Goal: Communication & Community: Answer question/provide support

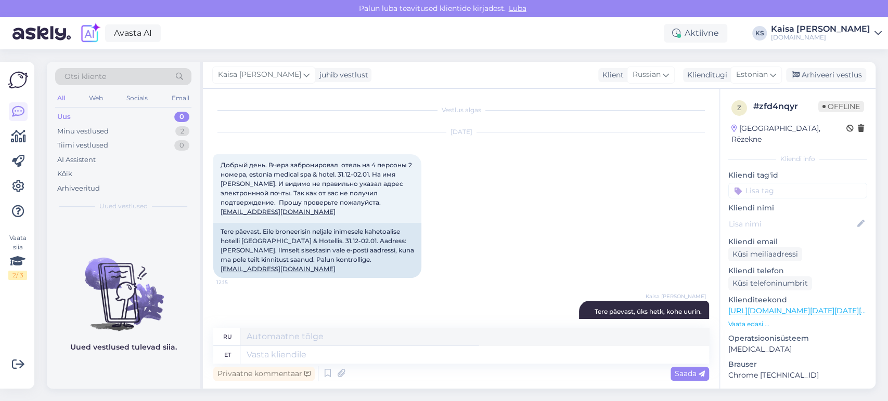
scroll to position [229, 0]
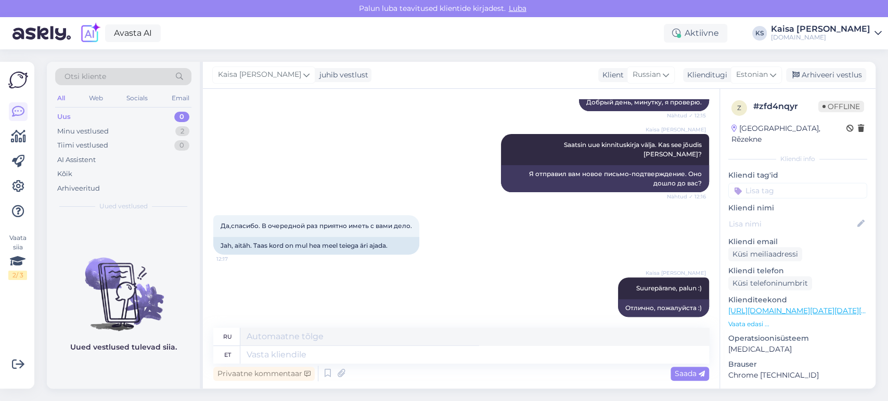
click at [359, 170] on div "Kaisa [PERSON_NAME] Saatsin uue kinnituskirja välja. Kas see jõudis [PERSON_NAM…" at bounding box center [461, 163] width 496 height 81
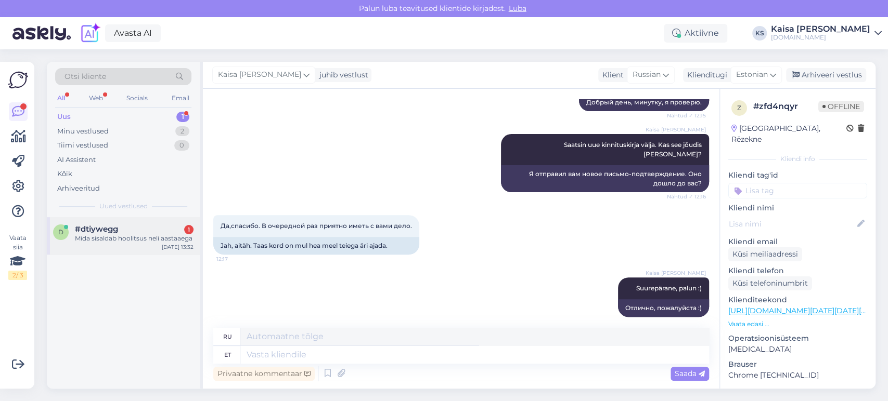
click at [123, 240] on div "Mida sisaldab hoolitsus neli aastaaega" at bounding box center [134, 238] width 119 height 9
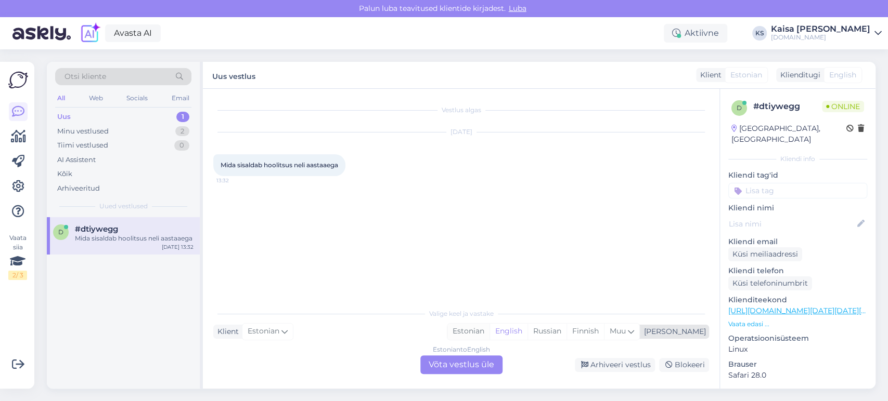
click at [489, 333] on div "Estonian" at bounding box center [468, 332] width 42 height 16
click at [473, 371] on div "Estonian to Estonian Võta vestlus üle" at bounding box center [461, 365] width 82 height 19
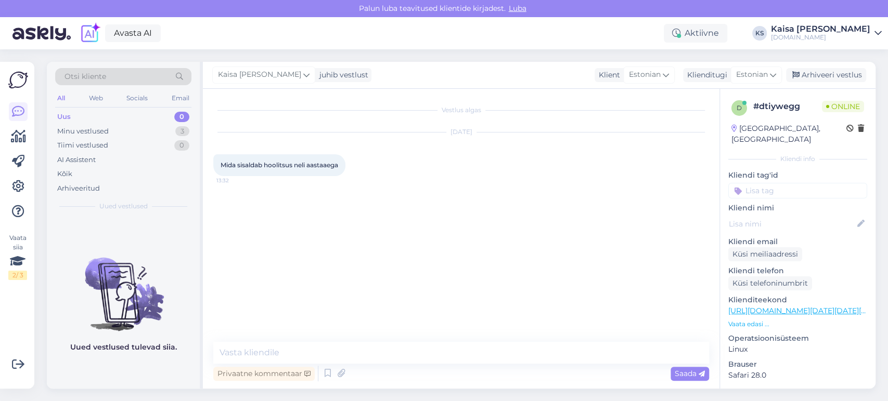
click at [754, 320] on p "Vaata edasi ..." at bounding box center [797, 324] width 139 height 9
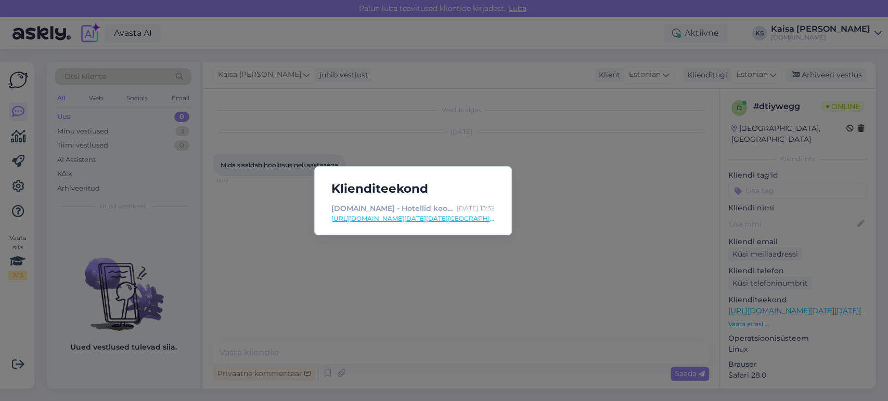
click at [468, 221] on link "[URL][DOMAIN_NAME][DATE][DATE][GEOGRAPHIC_DATA]" at bounding box center [412, 218] width 163 height 9
click at [348, 342] on div "Klienditeekond [DOMAIN_NAME] - Hotellid koos võluvate lisavõimalustega [DATE] 1…" at bounding box center [444, 200] width 888 height 401
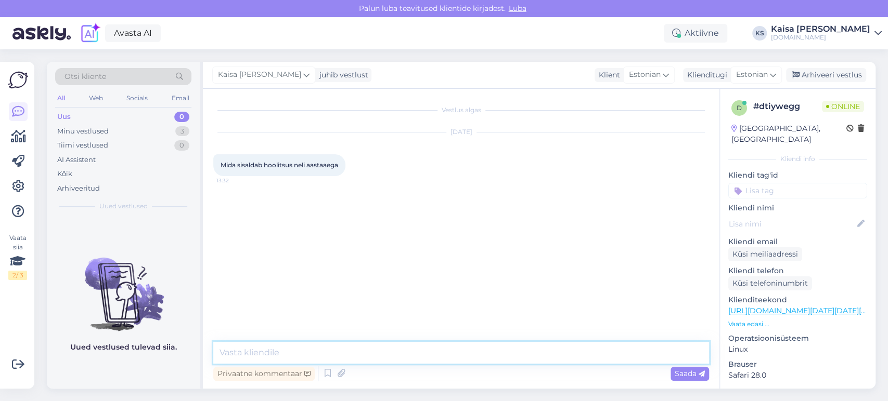
click at [349, 345] on textarea at bounding box center [461, 353] width 496 height 22
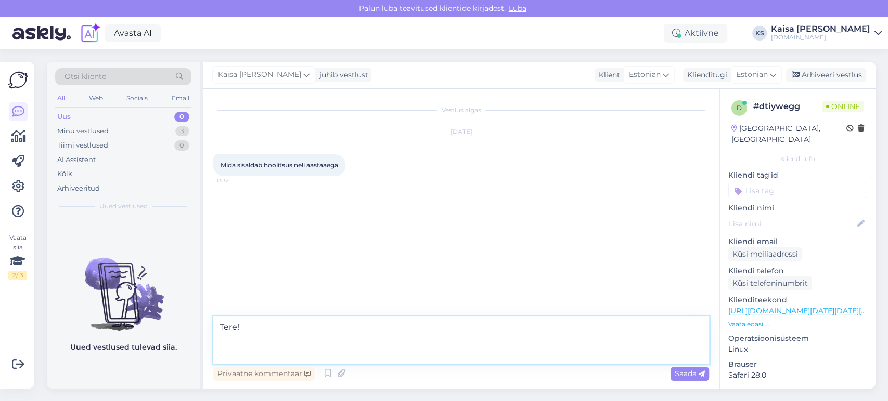
paste textarea "TALV - JASMIIN 50 min Luksuslik soojendav Jasmiini [PERSON_NAME] aroomiteraapil…"
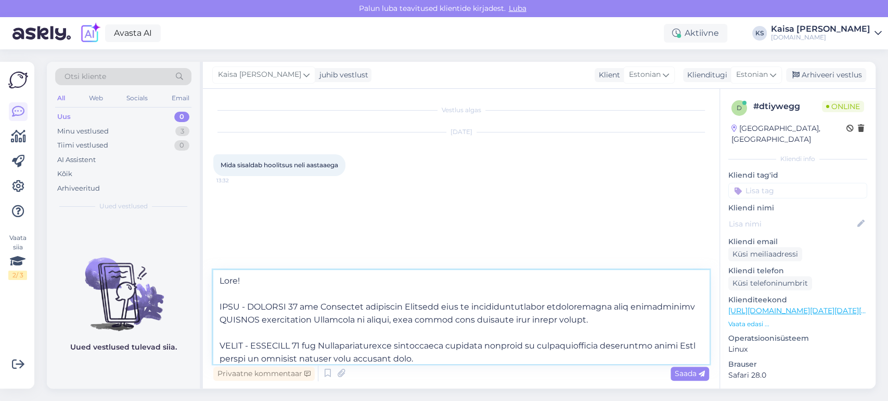
click at [254, 285] on textarea at bounding box center [461, 317] width 496 height 94
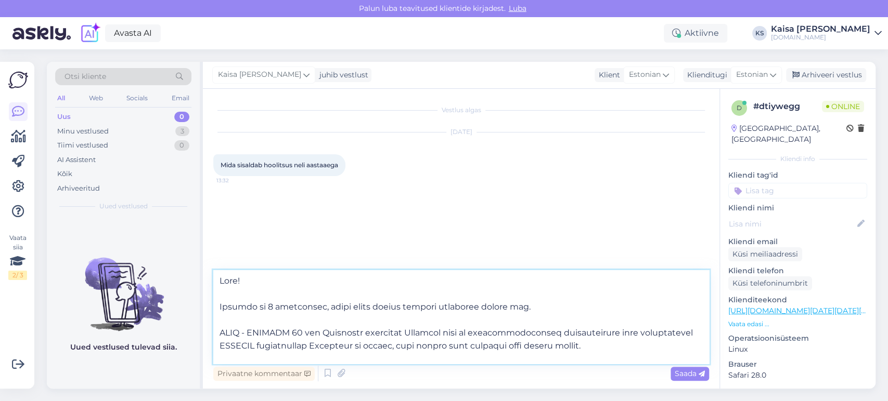
type textarea "Lore! Ipsumdo si 0 ametconsec, adipi elits doeius tempori utlaboree dolore mag.…"
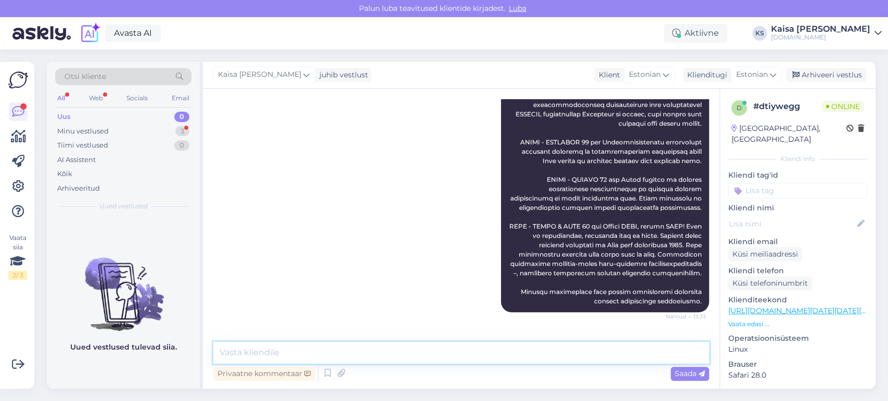
scroll to position [206, 0]
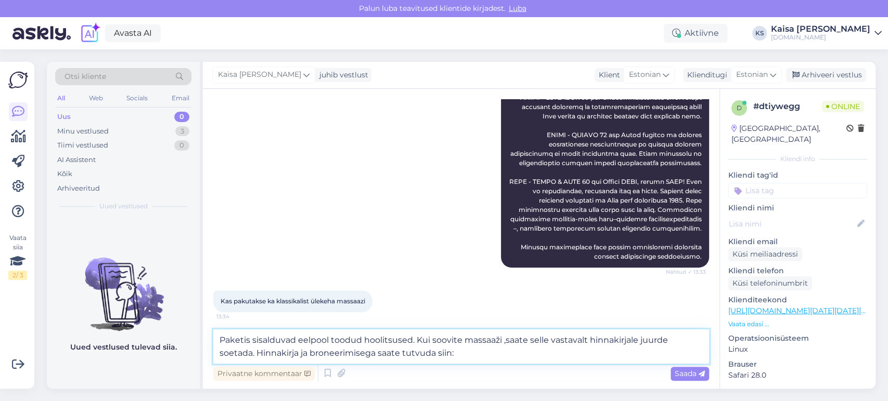
paste textarea "[URL][DOMAIN_NAME]"
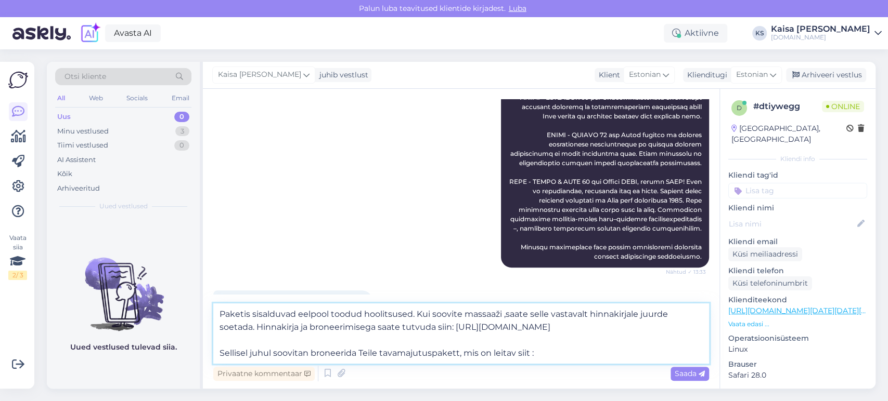
paste textarea "[URL][DOMAIN_NAME][DATE][DATE][GEOGRAPHIC_DATA]"
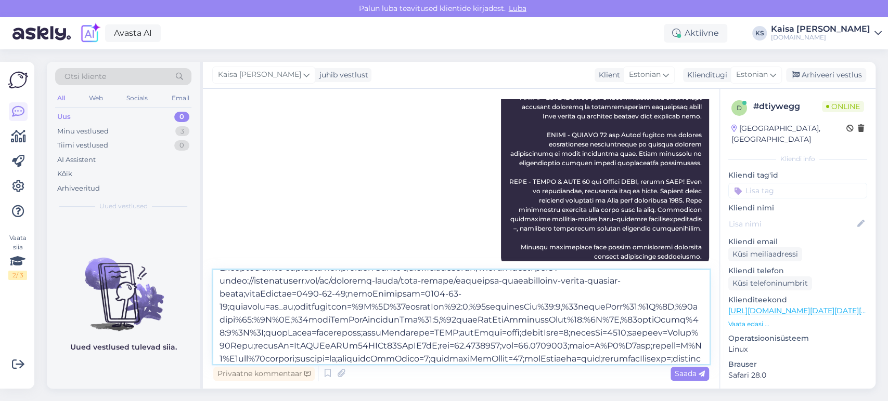
type textarea "Loremip dolorsitam consect adipis elitseddoei. Tem incidid utlabore ,etdol magn…"
click at [687, 373] on span "Saada" at bounding box center [690, 373] width 30 height 9
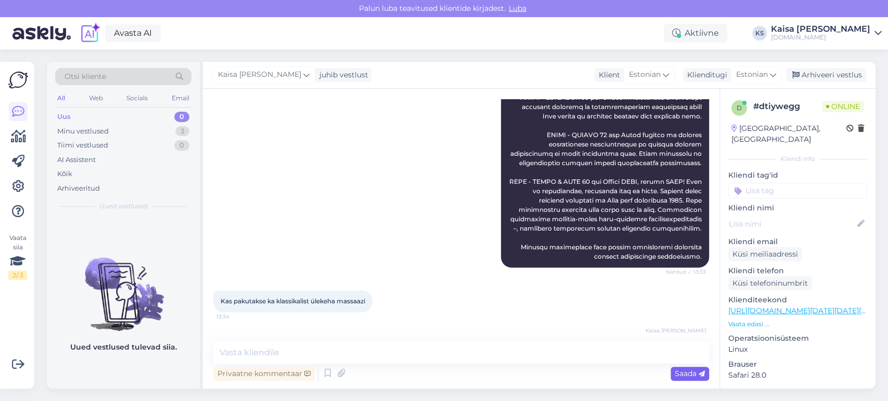
scroll to position [0, 0]
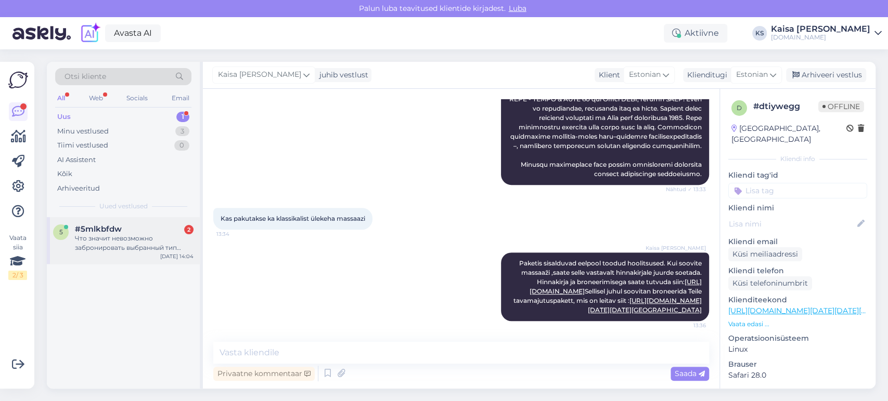
click at [149, 236] on div "Что значит невозможно забронировать выбранный тип номера ?" at bounding box center [134, 243] width 119 height 19
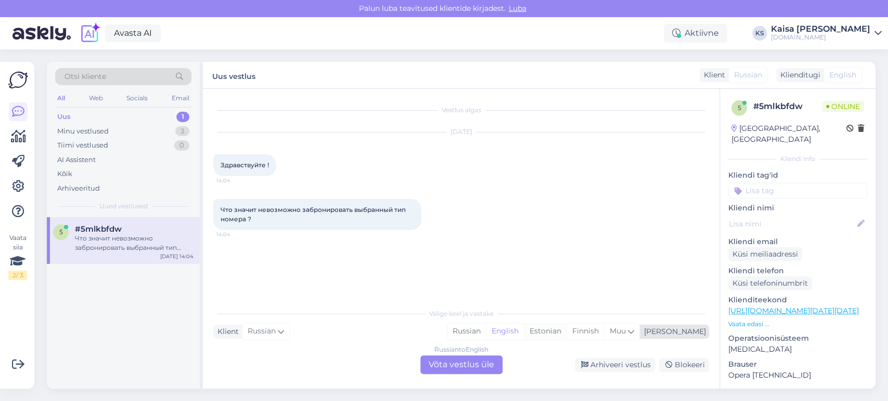
click at [566, 329] on div "Estonian" at bounding box center [545, 332] width 43 height 16
click at [487, 361] on div "Russian to Estonian Võta vestlus üle" at bounding box center [461, 365] width 82 height 19
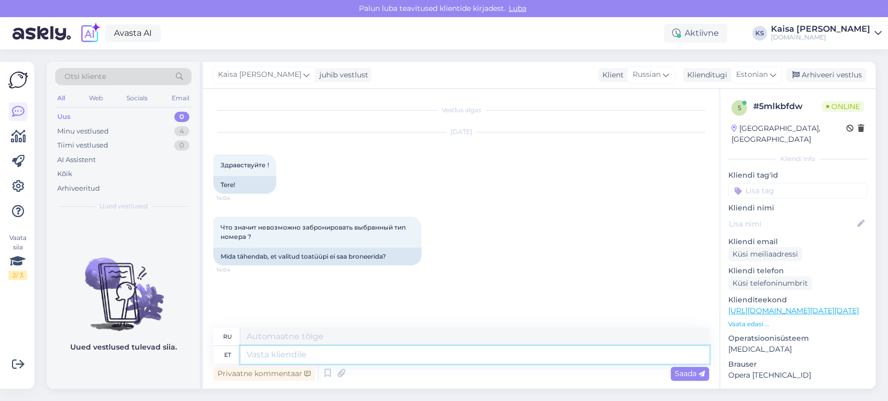
click at [478, 360] on textarea at bounding box center [474, 355] width 469 height 18
type textarea "Tere,"
type textarea "Привет,"
type textarea "Tere, see tä"
type textarea "Привет, это"
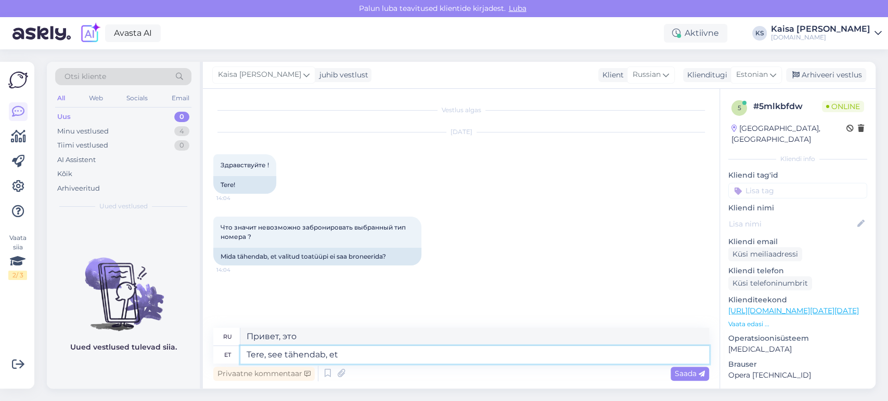
type textarea "Tere, see tähendab, et"
type textarea "Привет, это значит,"
type textarea "Tere, see tähendab, et t"
type textarea "Привет, это значит, что"
type textarea "Tere, see tähendab, et toatüüp on"
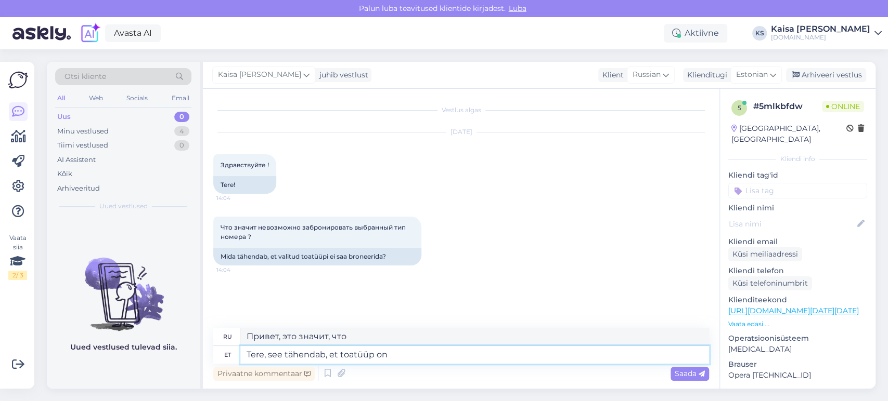
type textarea "Привет, это означает тип номера"
type textarea "Tere, see tähendab, et toatüüp on v"
type textarea "Привет, это означает, что тип номера"
type textarea "Tere, see tähendab, et toatüüp on välja mü"
type textarea "Привет, это значит, что тип номера отсутствует."
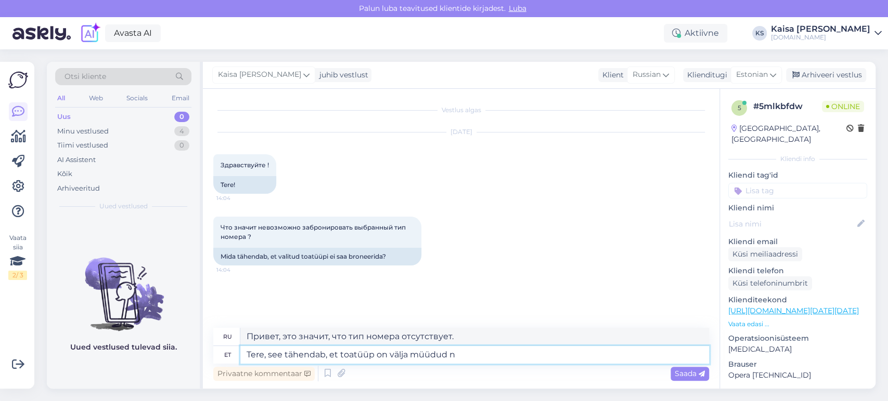
type textarea "Tere, see tähendab, et toatüüp on välja müüdud ni"
type textarea "Привет, это означает, что этот тип номера распродан."
type textarea "Tere, see tähendab, et toatüüp on välja müüdud."
type textarea "Здравствуйте, это означает, что данный тип номера распродан."
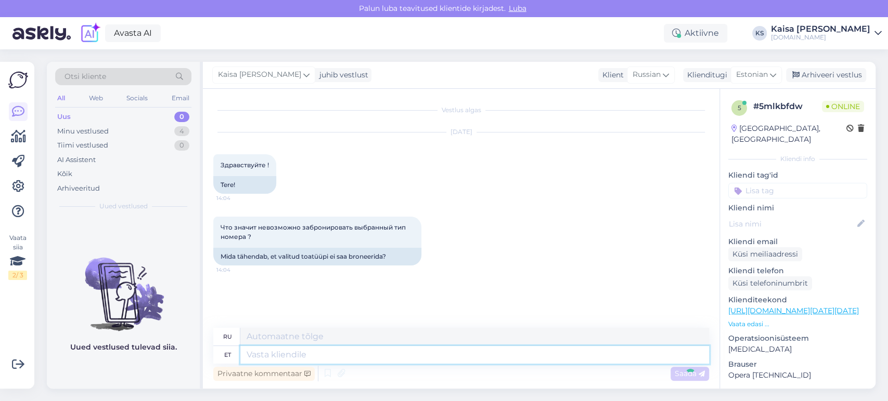
scroll to position [30, 0]
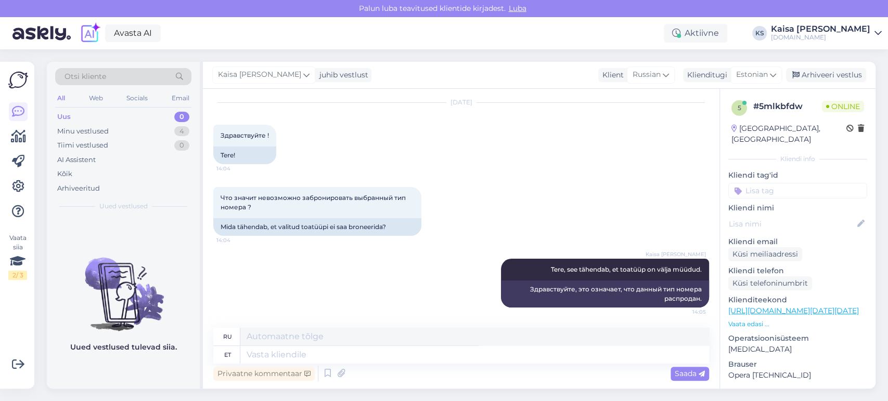
click at [759, 320] on p "Vaata edasi ..." at bounding box center [797, 324] width 139 height 9
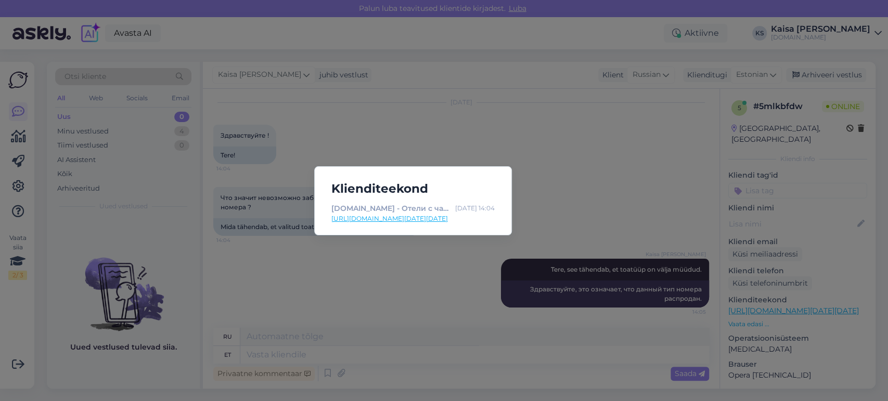
click at [575, 197] on div "Klienditeekond [DOMAIN_NAME] - Отели с чарующими дополнениями [DATE] 14:04 [URL…" at bounding box center [444, 200] width 888 height 401
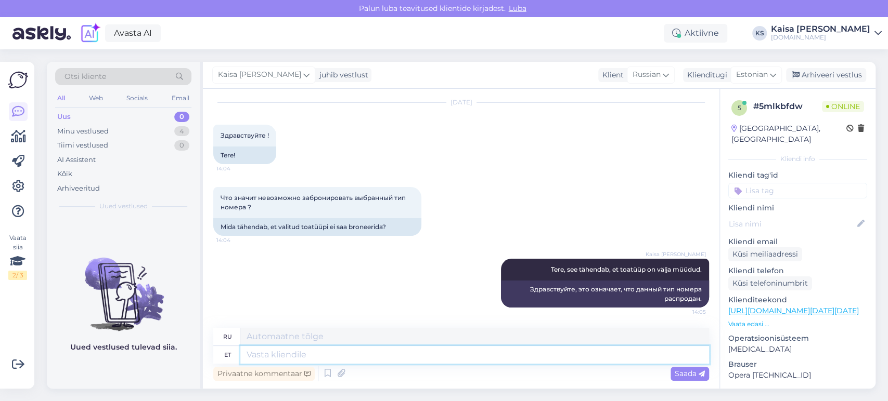
click at [547, 353] on textarea at bounding box center [474, 355] width 469 height 18
type textarea "Juhul, k"
type textarea "В случае,"
type textarea "Juhul, kui an"
type textarea "В случае если"
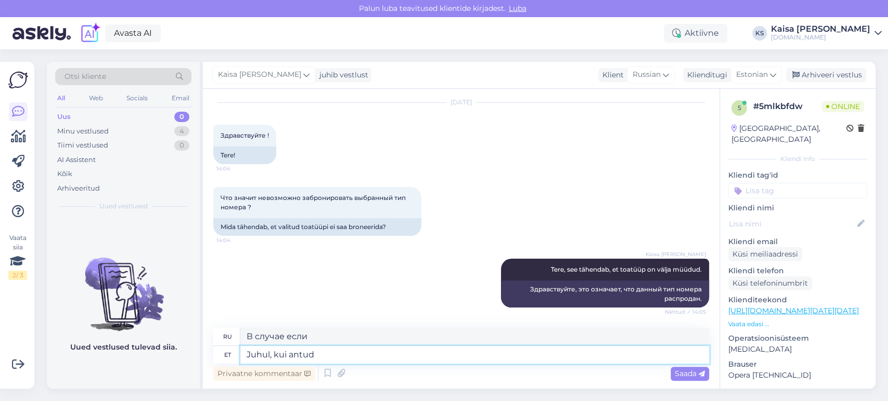
type textarea "Juhul, kui antud k"
type textarea "В данном случае"
type textarea "Juhul, kui antud kuupäevaks on"
type textarea "Если к этой дате"
type textarea "Juhul, kui antud kuupäevaks on saa"
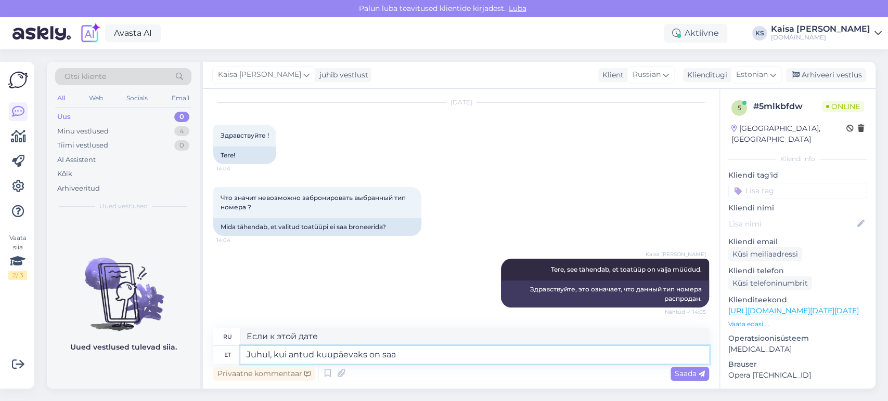
type textarea "Если указанная дата"
type textarea "Juhul, kui antud kuupäevaks on saadaval"
type textarea "Если доступно на указанную дату"
type textarea "Juhul, kui antud kuupäevaks on saadaval teisi to"
type textarea "Если есть другие доступные даты на указанную дату"
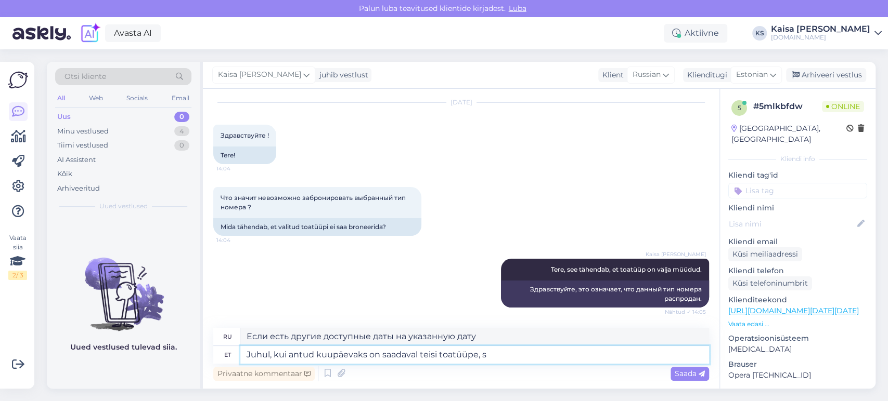
type textarea "Juhul, kui antud kuupäevaks on saadaval teisi toatüüpe, si"
type textarea "Если на указанную дату доступны другие типы номеров,"
type textarea "Juhul, kui antud kuupäevaks on saadaval teisi toatüüpe, siis need"
type textarea "Если на указанную дату доступны другие типы номеров, они будут"
type textarea "Juhul, kui antud kuupäevaks on saadaval teisi toatüüpe, s"
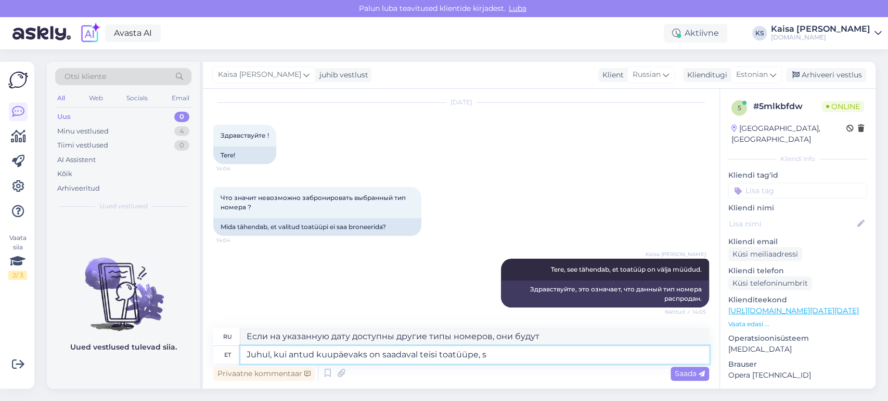
type textarea "Если на указанную дату доступны другие типы номеров,"
drag, startPoint x: 531, startPoint y: 357, endPoint x: 249, endPoint y: 336, distance: 282.6
click at [225, 339] on div "ru Если на указанную дату доступны другие типы номеров, et Juhul, kui antud kuu…" at bounding box center [461, 346] width 496 height 36
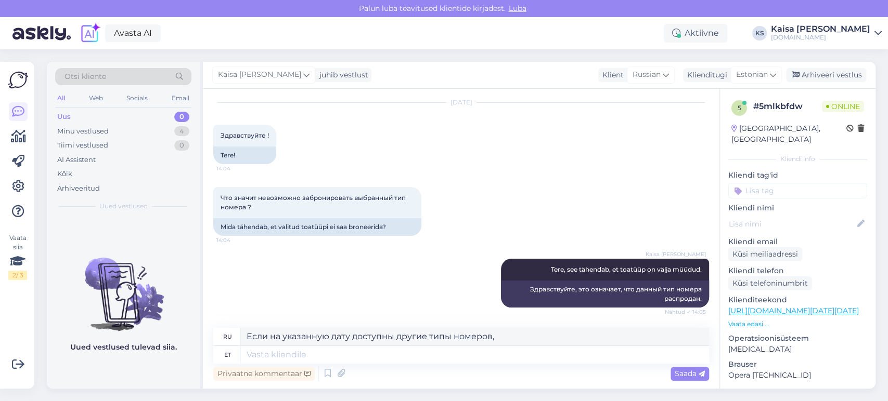
click at [355, 290] on div "Kaisa [PERSON_NAME] Tere, see tähendab, et toatüüp on välja müüdud. Nähtud ✓ 14…" at bounding box center [461, 284] width 496 height 72
click at [164, 128] on div "Minu vestlused 4" at bounding box center [123, 131] width 136 height 15
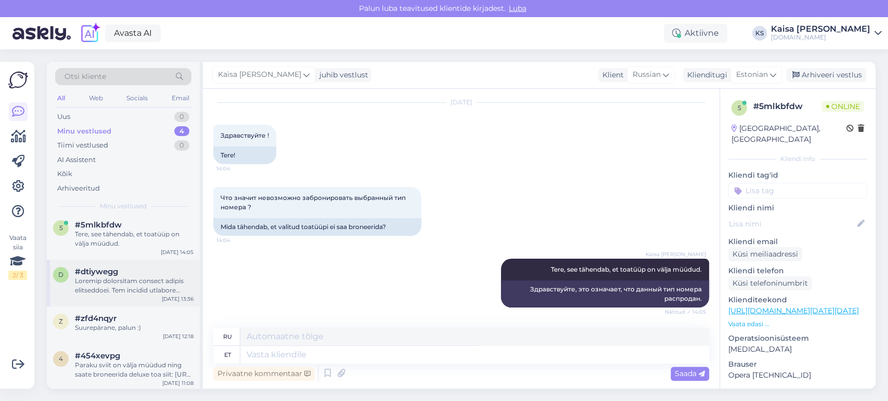
scroll to position [6, 0]
click at [122, 313] on div "#zfd4nqyr" at bounding box center [134, 317] width 119 height 9
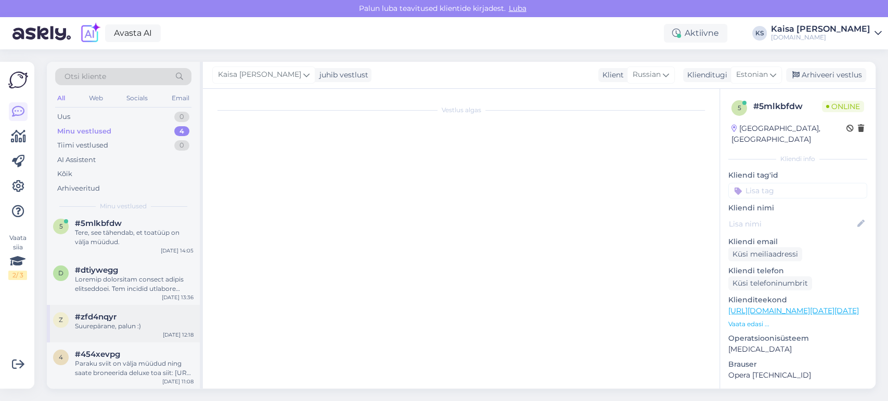
scroll to position [229, 0]
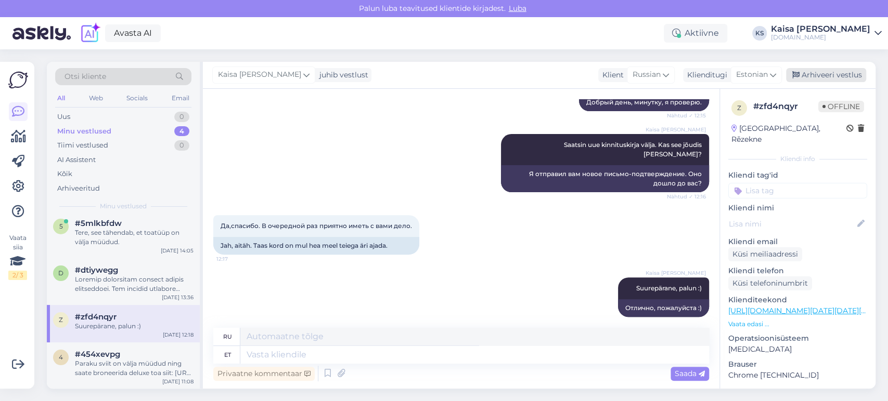
click at [825, 76] on div "Arhiveeri vestlus" at bounding box center [826, 75] width 80 height 14
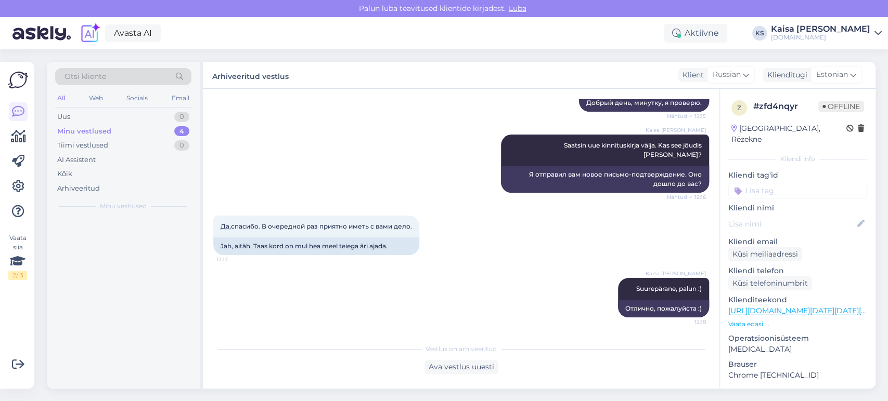
scroll to position [0, 0]
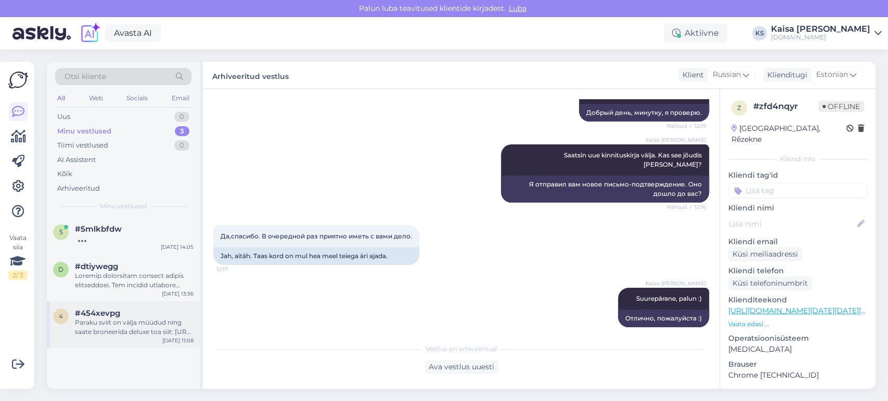
click at [112, 323] on div "Paraku sviit on välja müüdud ning saate broneerida deluxe toa siit: [URL][DOMAI…" at bounding box center [134, 327] width 119 height 19
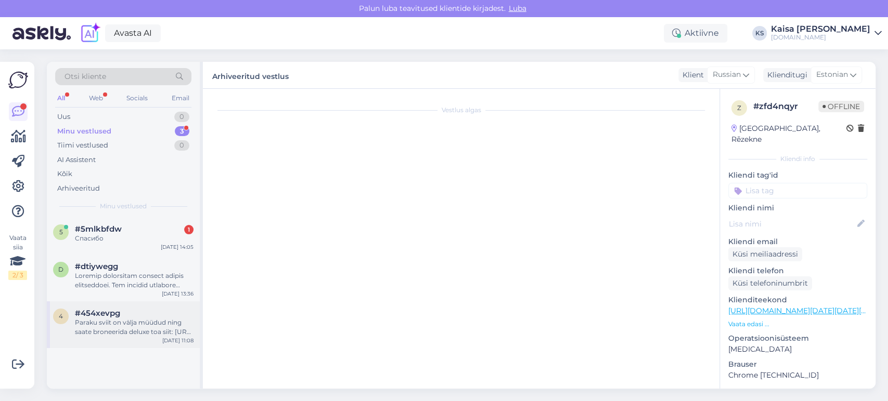
scroll to position [880, 0]
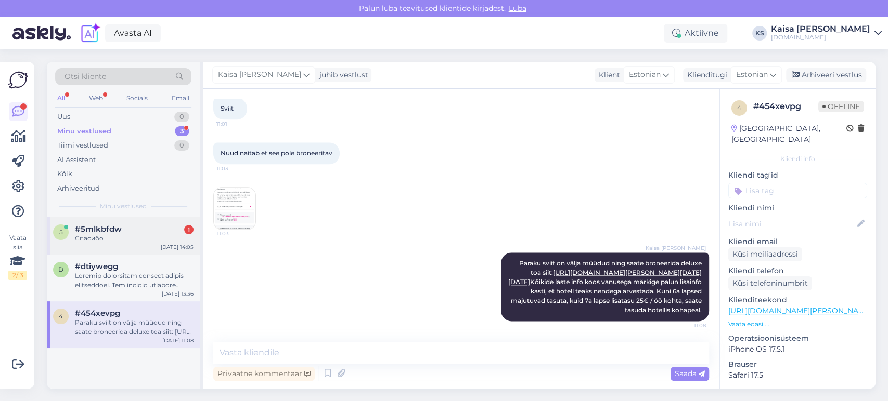
click at [104, 229] on span "#5mlkbfdw" at bounding box center [98, 229] width 47 height 9
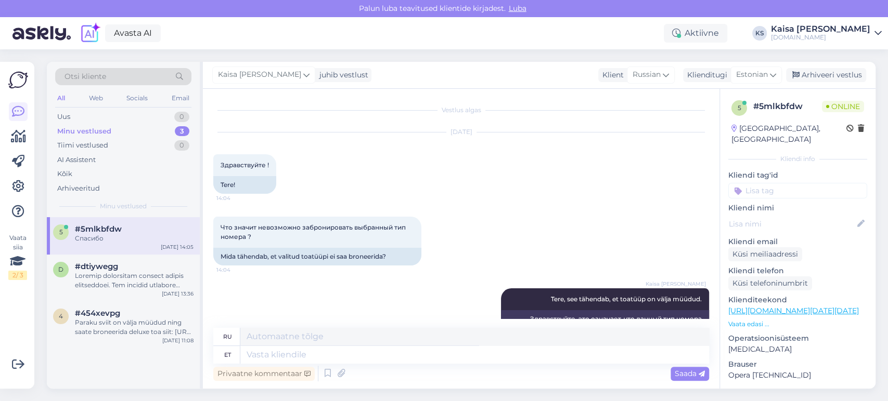
scroll to position [92, 0]
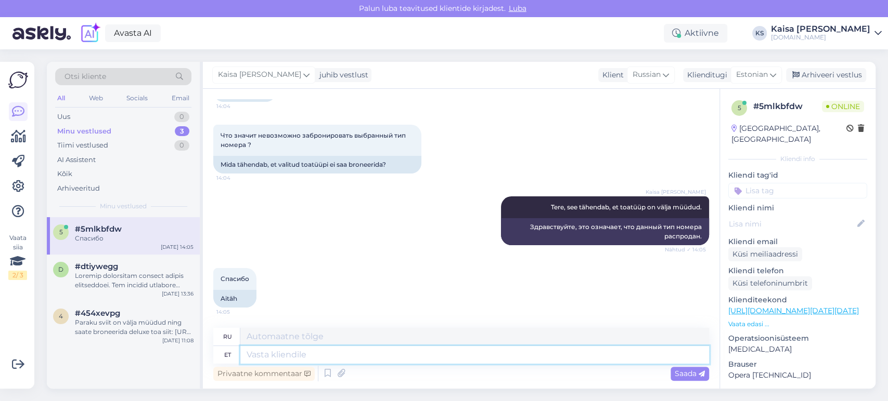
click at [321, 354] on textarea at bounding box center [474, 355] width 469 height 18
type textarea "Palun."
type textarea "Пожалуйста."
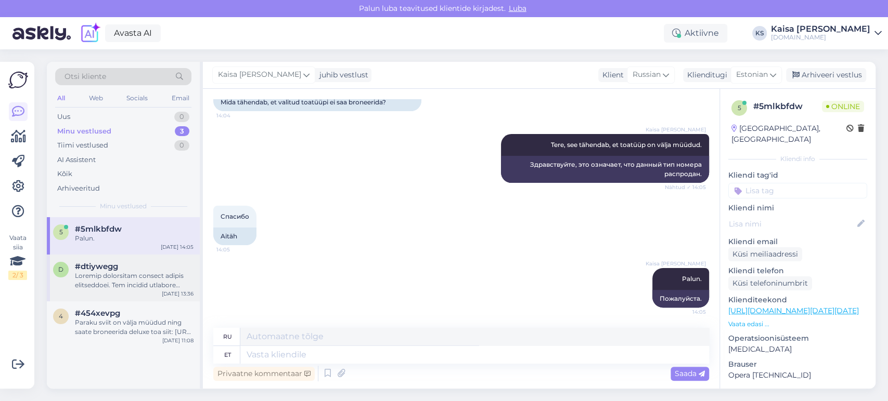
click at [135, 290] on div "d #dtiywegg [DATE] 13:36" at bounding box center [123, 278] width 153 height 47
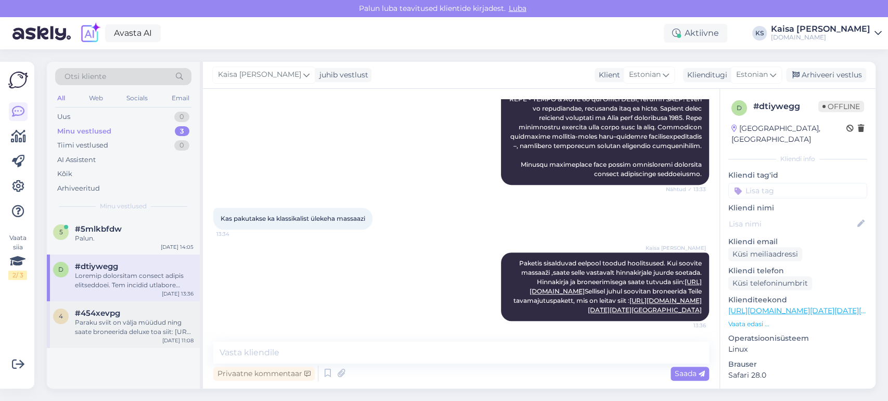
click at [133, 320] on div "Paraku sviit on välja müüdud ning saate broneerida deluxe toa siit: [URL][DOMAI…" at bounding box center [134, 327] width 119 height 19
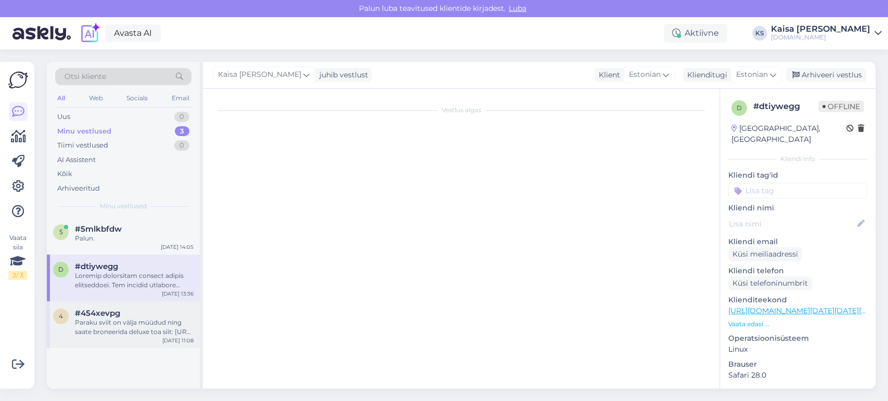
scroll to position [880, 0]
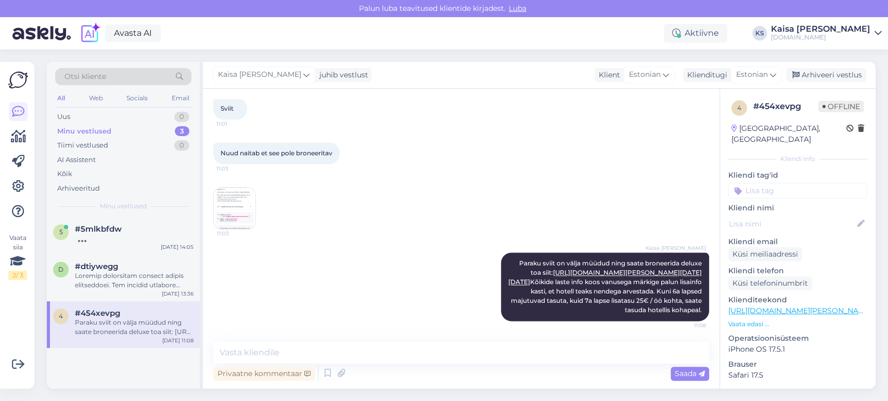
click at [392, 282] on div "Kaisa [PERSON_NAME] Paraku sviit on välja müüdud ning saate broneerida deluxe t…" at bounding box center [461, 287] width 496 height 92
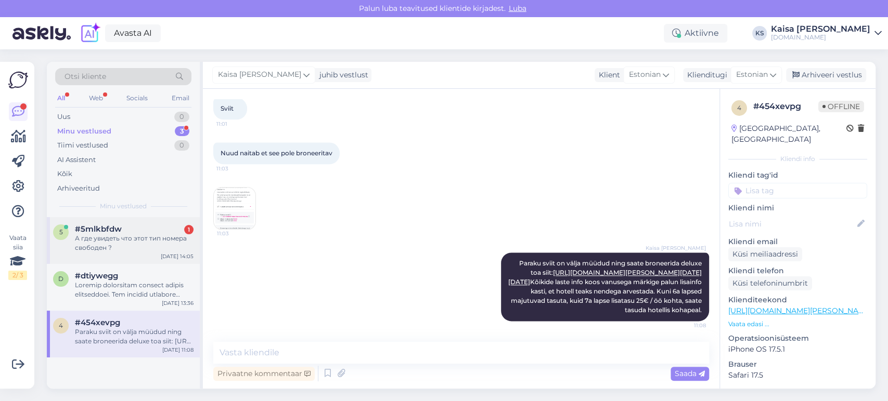
click at [158, 243] on div "А где увидеть что этот тип номера свободен ?" at bounding box center [134, 243] width 119 height 19
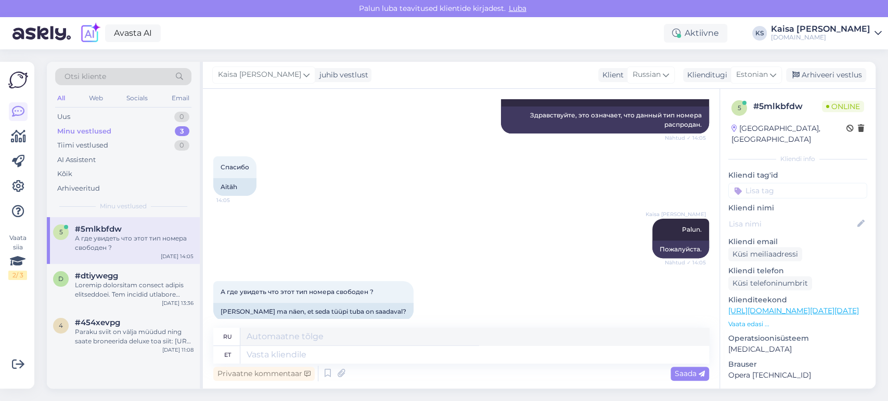
scroll to position [217, 0]
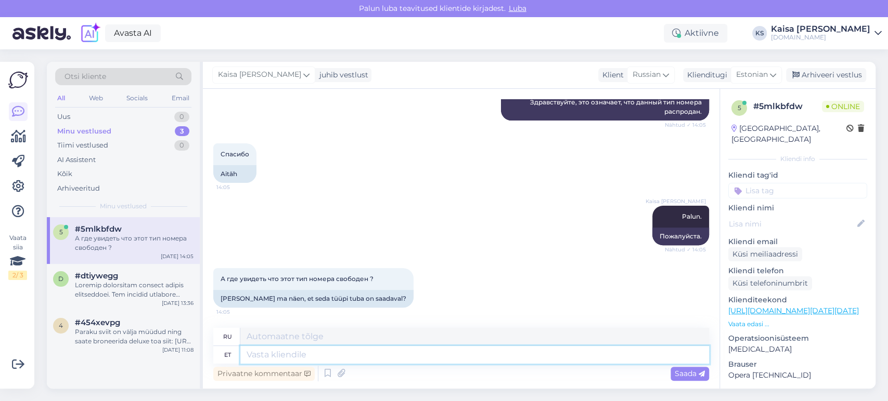
click at [440, 347] on textarea at bounding box center [474, 355] width 469 height 18
type textarea "Mis"
type textarea "Что"
type textarea "M"
click at [782, 306] on link "[URL][DOMAIN_NAME][DATE][DATE]" at bounding box center [793, 310] width 131 height 9
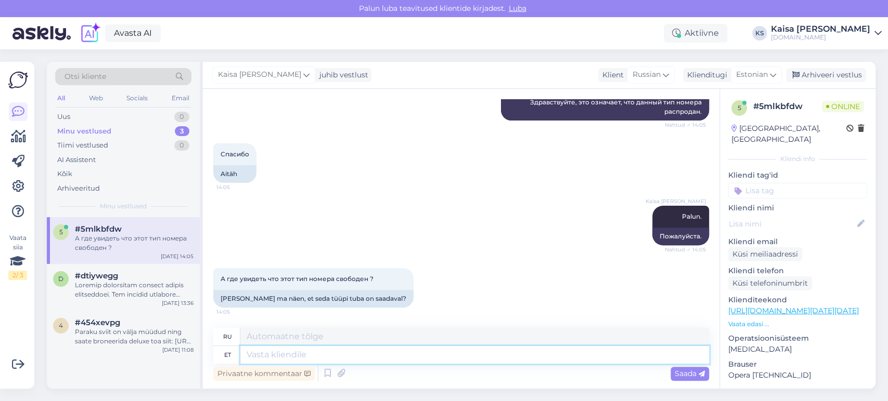
click at [411, 356] on textarea at bounding box center [474, 355] width 469 height 18
type textarea "Mis ku"
type textarea "Что"
type textarea "Mis kuupäeval on"
type textarea "Какого числа?"
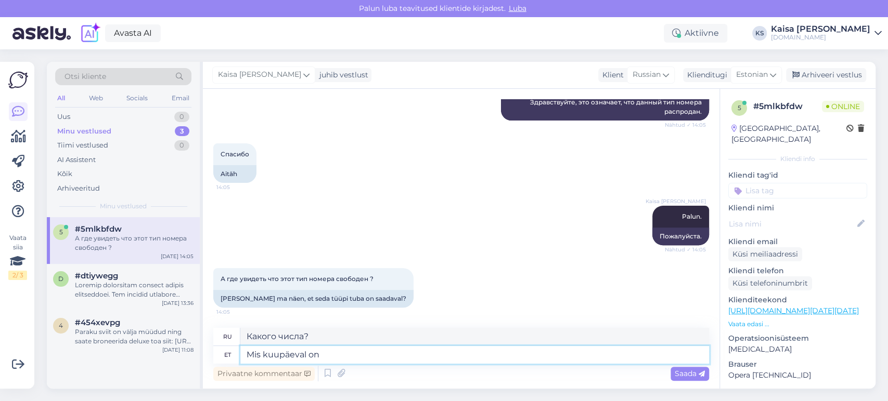
type textarea "Mis kuupäeval on s"
type textarea "Какая сегодня дата?"
type textarea "Mis kuupäeval on soov p"
type textarea "Какова дата запроса?"
type textarea "Mis kuupäeval on soov puhkama m"
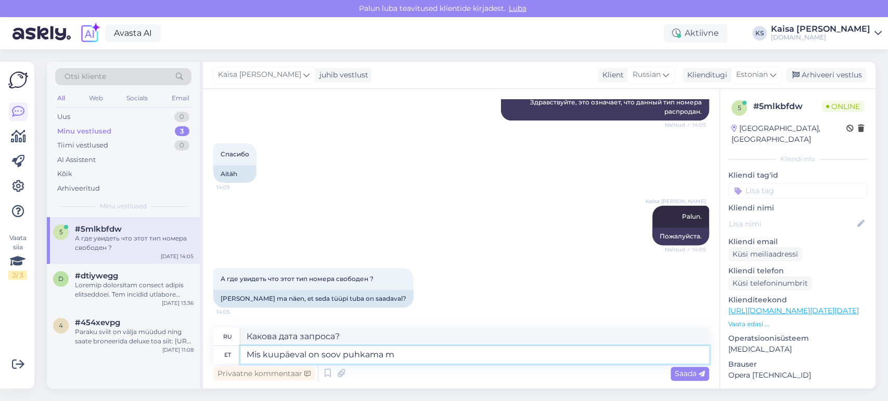
type textarea "Какого числа вы хотите поехать в отпуск?"
type textarea "Mis kuupäeval on soov puhkama minna või mis"
type textarea "Какого числа вы хотите отправиться в отпуск или"
type textarea "Mis kuupäeval on soov puhkama minna või mis t"
type textarea "Какого числа вы хотите отправиться в отпуск или что?"
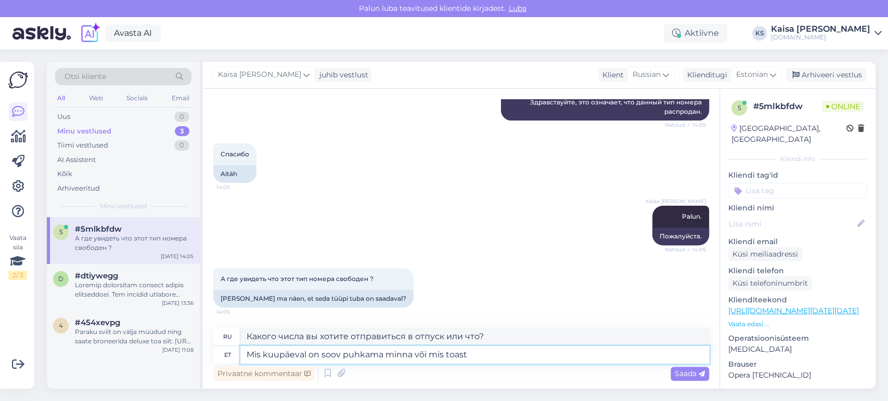
type textarea "Mis kuupäeval on soov puhkama minna või mis toast o"
type textarea "Когда вы хотите поехать в отпуск и какой номер вам нужен?"
type textarea "Mis kuupäeval on soov puhkama minna või mis toast olete huv"
type textarea "Когда вы хотите отправиться в отпуск и в каком номере вы находитесь?"
type textarea "Mis kuupäeval on soov puhkama minna või mis toast olete huvitatud?"
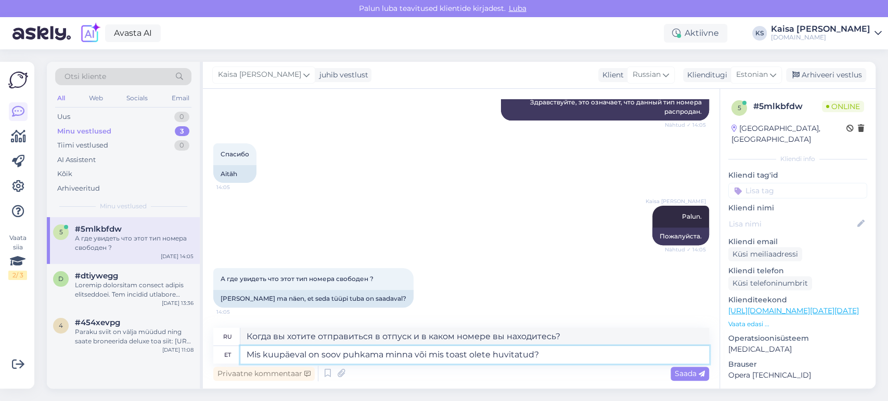
type textarea "Когда бы вы хотели поехать в отпуск или какой номер вас интересует?"
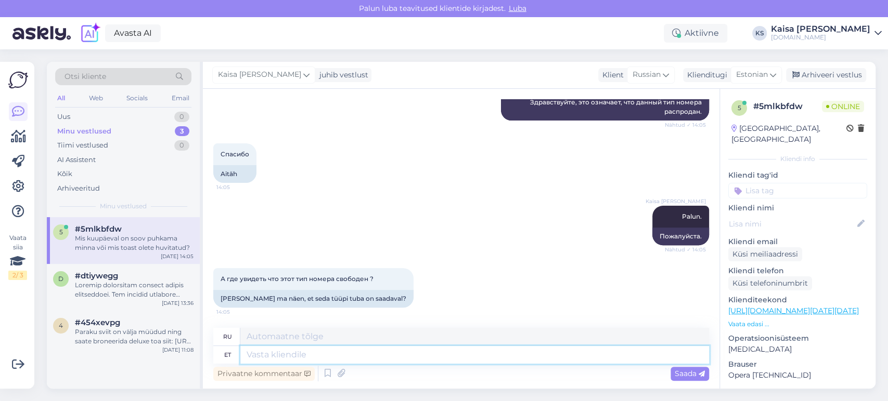
scroll to position [299, 0]
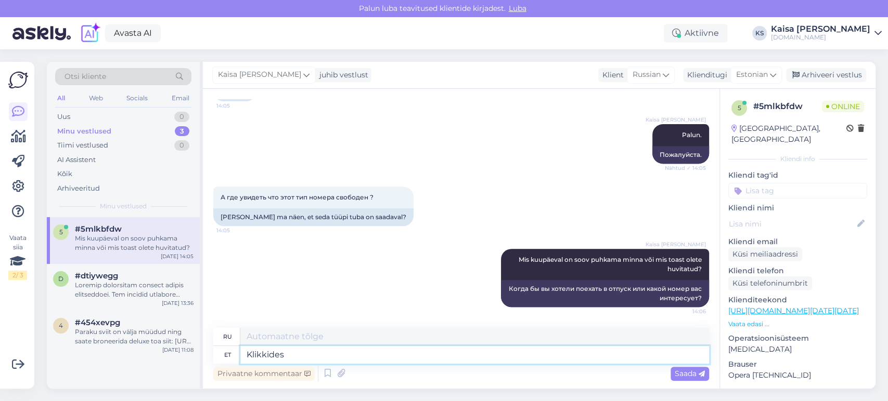
type textarea "Klikkides"
type textarea "Нажав"
type textarea "K"
click at [452, 188] on div "А где увидеть что этот тип номера свободен ? 14:05 [PERSON_NAME] ma näen, et se…" at bounding box center [461, 206] width 496 height 62
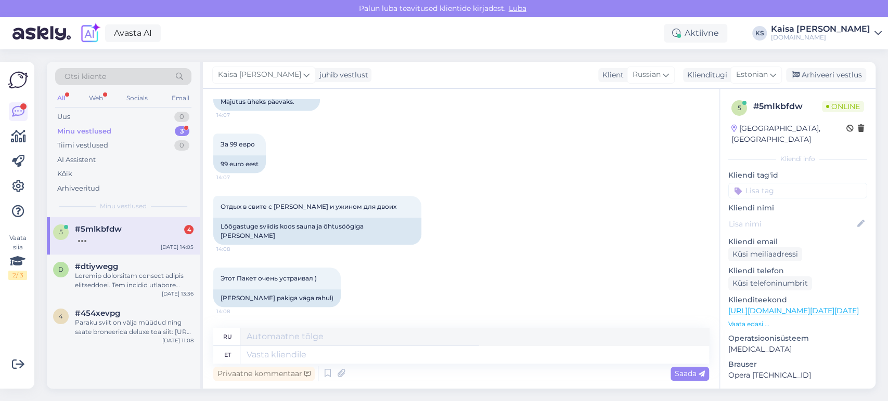
scroll to position [548, 0]
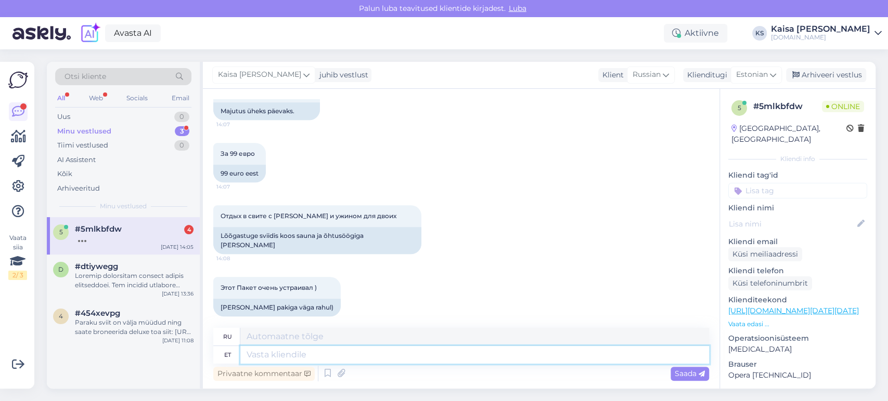
click at [374, 357] on textarea at bounding box center [474, 355] width 469 height 18
type textarea "Otselink on"
type textarea "Прямая ссылка"
type textarea "Otselink on sii"
type textarea "Прямая ссылка:"
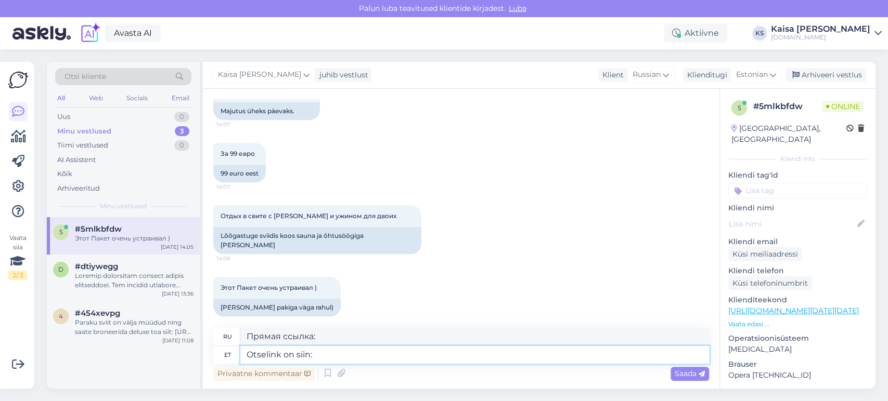
type textarea "Otselink on siin:"
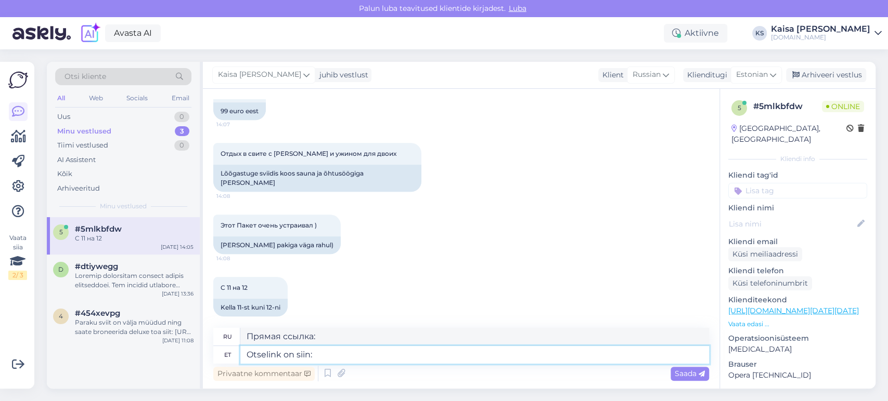
type textarea "Прямая ссылка здесь:"
paste textarea "[URL][DOMAIN_NAME][DATE][DATE]"
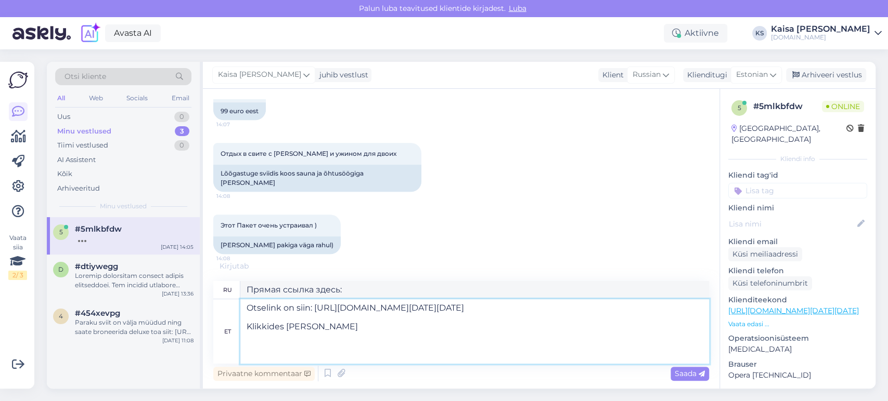
type textarea "Otselink on siin: [URL][DOMAIN_NAME][DATE][DATE] Klikkides kalend"
type textarea "Прямая ссылка здесь: [URL][DOMAIN_NAME][DATE][DATE] [PERSON_NAME]"
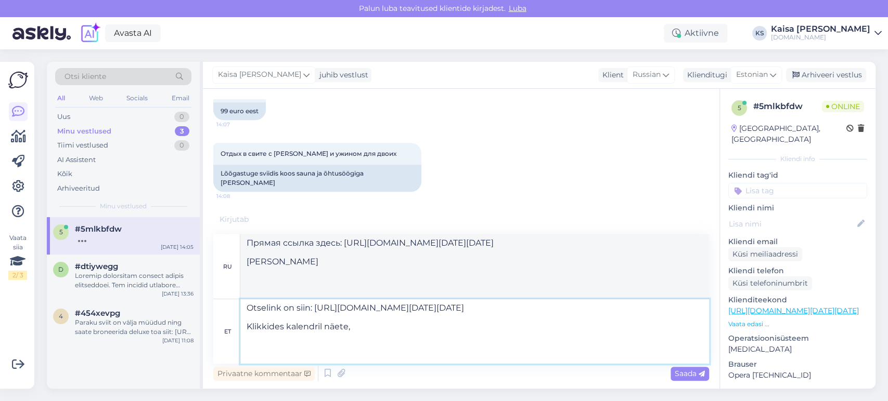
type textarea "Otselink on siin: [URL][DOMAIN_NAME][DATE][DATE] Klikkides kalendril näete, m"
type textarea "Прямая ссылка здесь: [URL][DOMAIN_NAME][DATE][DATE] Нажимаем на календарь"
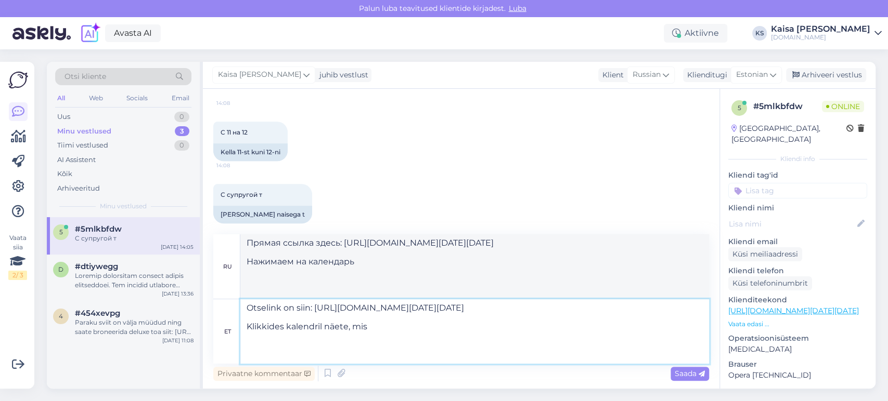
type textarea "Otselink on siin: [URL][DOMAIN_NAME][DATE][DATE] Klikkides kalendril näete, mis…"
type textarea "Прямая ссылка здесь: [URL][DOMAIN_NAME][DATE][DATE] Нажав на календарь, вы може…"
type textarea "Otselink on siin: [URL][DOMAIN_NAME][DATE][DATE] Klikkides kalendril näete, mis…"
type textarea "Прямая ссылка здесь: [URL][DOMAIN_NAME][DATE][DATE] Нажав на календарь, вы може…"
type textarea "Otselink on siin: [URL][DOMAIN_NAME][DATE][DATE] Klikkides kalendril näete, mis…"
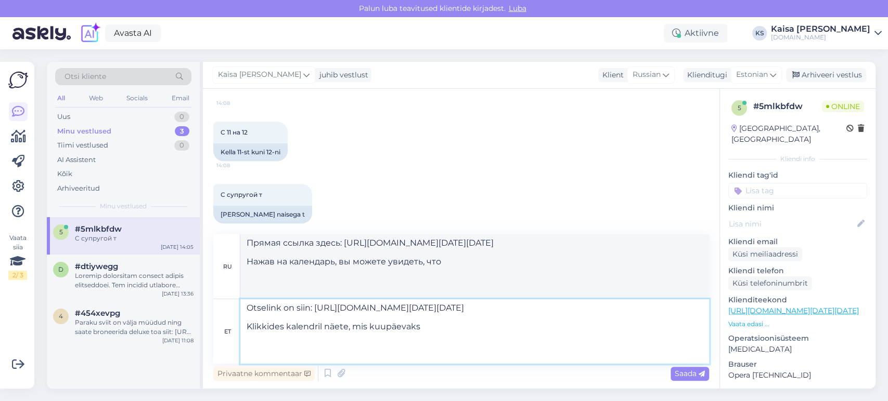
type textarea "Прямая ссылка здесь: [URL][DOMAIN_NAME][DATE][DATE] Нажмите на календарь, чтобы…"
type textarea "Otselink on siin: [URL][DOMAIN_NAME][DATE][DATE] Klikkides kalendril näete, mis…"
type textarea "Прямая ссылка здесь: [URL][DOMAIN_NAME][DATE][DATE] Нажмите на календарь, чтобы…"
type textarea "Otselink on siin: [URL][DOMAIN_NAME][DATE][DATE] Klikkides kalendril näete, mis…"
type textarea "Прямая ссылка здесь: [URL][DOMAIN_NAME][DATE][DATE] Нажмите на календарь, чтобы…"
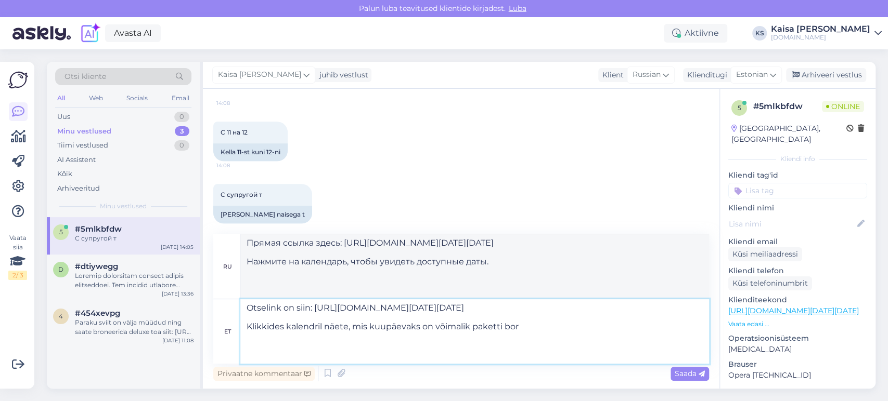
type textarea "Otselink on siin: [URL][DOMAIN_NAME][DATE][DATE] Klikkides kalendril näete, mis…"
type textarea "Прямая ссылка здесь: [URL][DOMAIN_NAME][DATE][DATE] Нажав на календарь, вы може…"
type textarea "Otselink on siin: [URL][DOMAIN_NAME][DATE][DATE] Klikkides kalendril näete, mis…"
type textarea "Прямая ссылка здесь: [URL][DOMAIN_NAME][DATE][DATE] Нажав на календарь, вы може…"
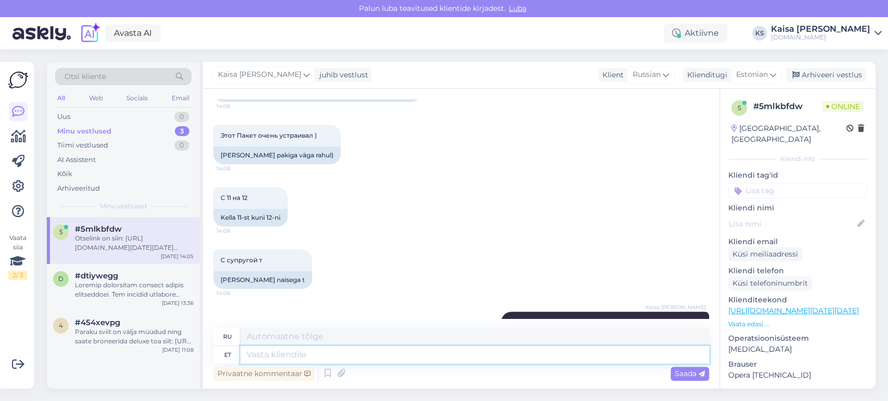
scroll to position [932, 0]
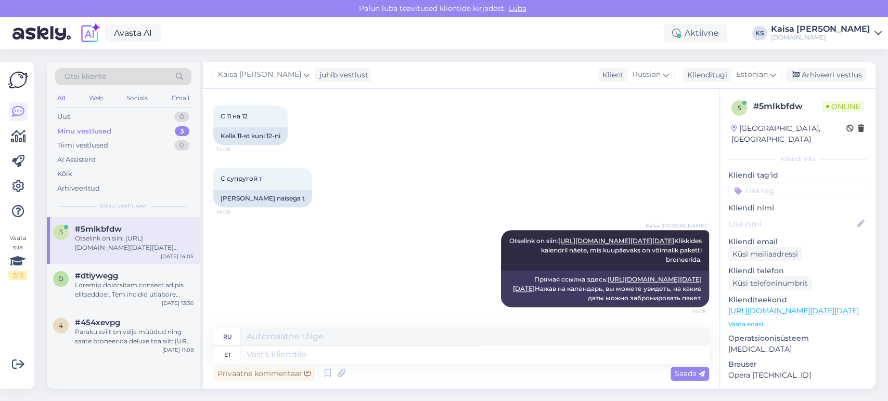
click at [331, 219] on div "[PERSON_NAME] on siin: [URL][DOMAIN_NAME][DATE][DATE] Klikkides kalendril näete…" at bounding box center [461, 269] width 496 height 100
click at [410, 359] on textarea at bounding box center [474, 355] width 469 height 18
type textarea "11.10-12.10 p"
type textarea "11.10-12.10"
type textarea "11.10-12.10 paketid o"
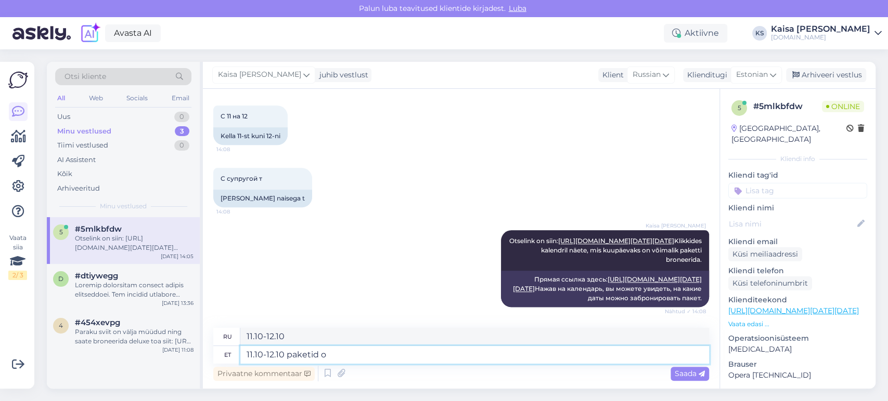
type textarea "пакеты 11.10-12.10"
type textarea "11.10-12.10 paketid on leit"
type textarea "11.10-12.10 пакеты есть"
type textarea "11.10-12.10 paketid on leitavad siit"
type textarea "Доступны пакеты 11.10-12.10"
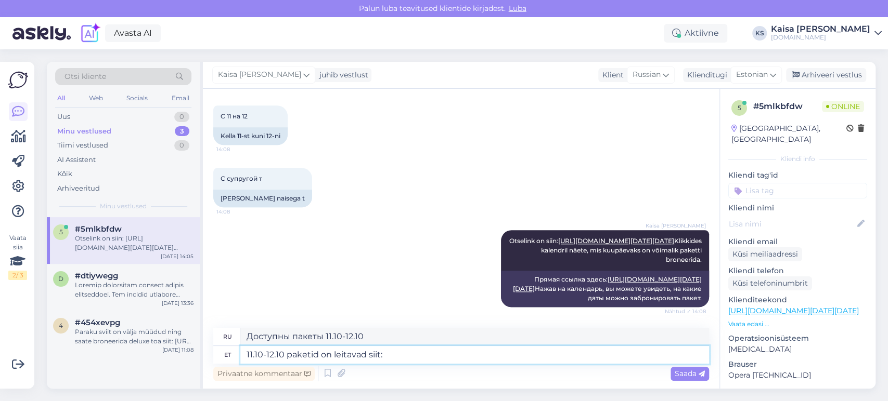
type textarea "11.10-12.10 paketid on leitavad siit:"
type textarea "Пакеты 11.10-12.10 можно найти здесь:"
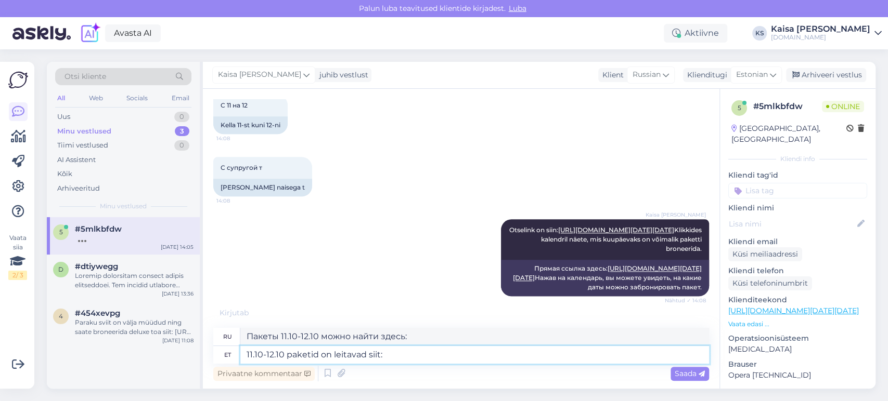
paste textarea "[URL][DOMAIN_NAME][DATE][DATE][GEOGRAPHIC_DATA]"
type textarea "11.10-12.10 paketid on leitavad siit: [URL][DOMAIN_NAME][DATE][DATE][GEOGRAPHIC…"
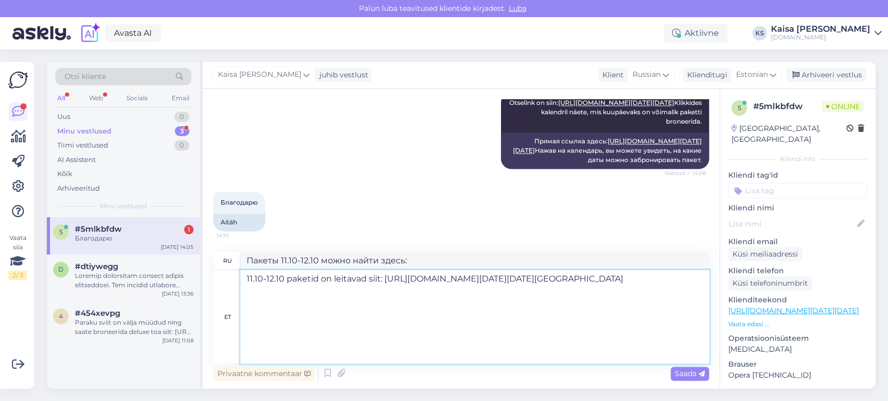
type textarea "Пакеты 11.10-12.10 можно найти здесь: [URL][DOMAIN_NAME][DATE][DATE][GEOGRAPHIC…"
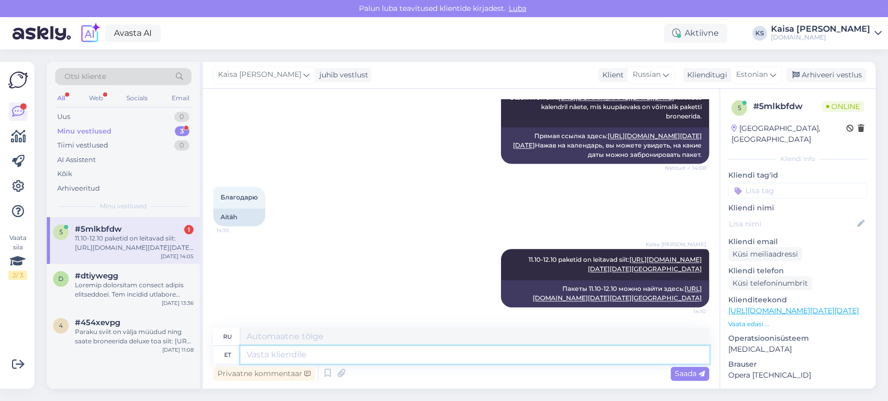
scroll to position [1356, 0]
click at [421, 360] on textarea at bounding box center [474, 355] width 469 height 18
type textarea "Palun."
type textarea "Пожалуйста."
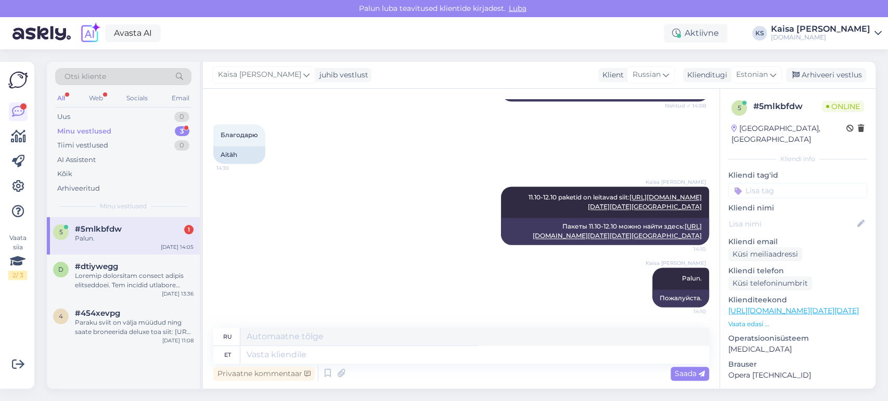
click at [99, 241] on div "Palun." at bounding box center [134, 238] width 119 height 9
click at [148, 274] on div at bounding box center [134, 280] width 119 height 19
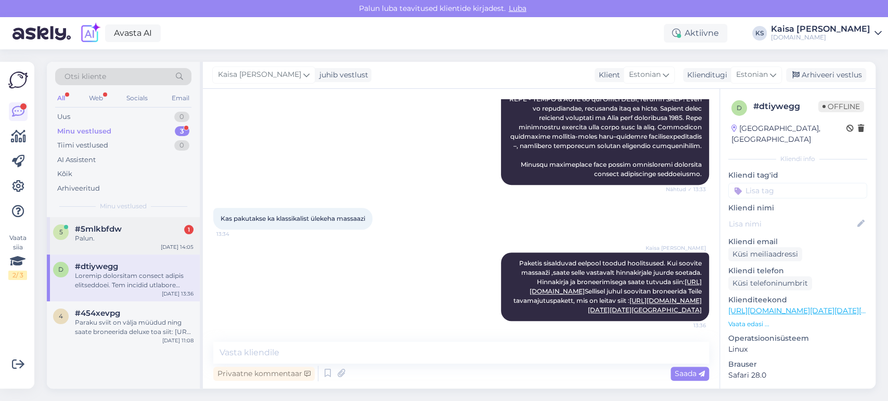
click at [118, 241] on div "Palun." at bounding box center [134, 238] width 119 height 9
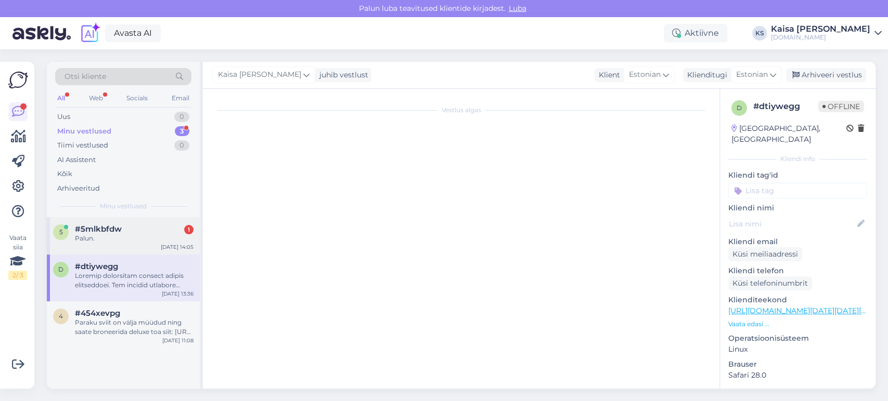
scroll to position [178, 0]
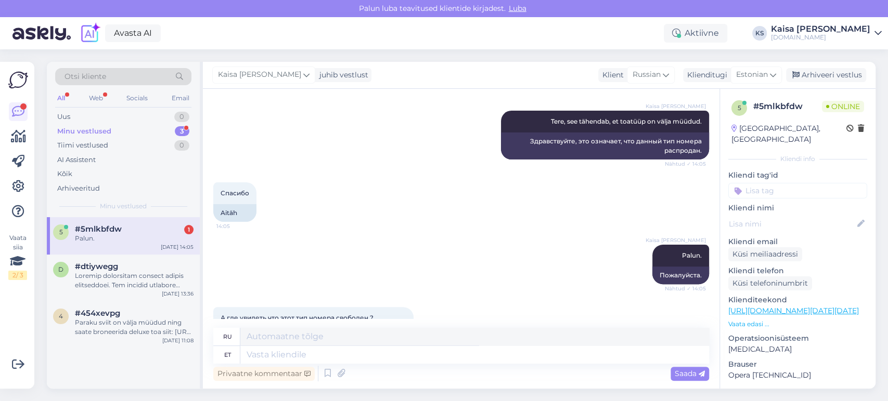
click at [380, 224] on div "Спасибо 14:05 Aitäh" at bounding box center [461, 202] width 496 height 62
click at [154, 118] on div "Uus 0" at bounding box center [123, 117] width 136 height 15
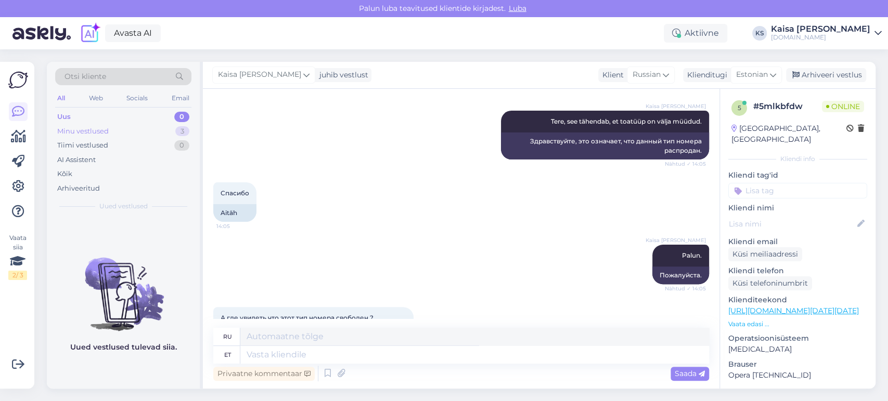
click at [151, 131] on div "Minu vestlused 3" at bounding box center [123, 131] width 136 height 15
